Goal: Browse casually

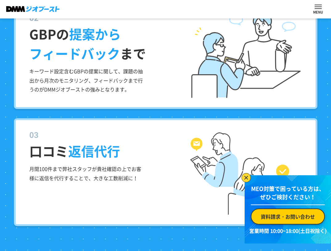
scroll to position [802, 0]
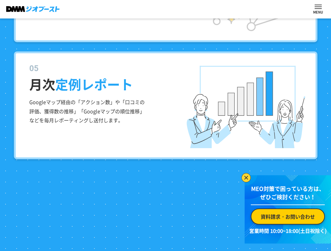
scroll to position [1141, 0]
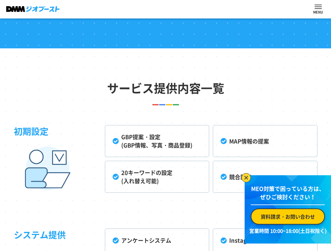
scroll to position [1419, 0]
